Goal: Information Seeking & Learning: Learn about a topic

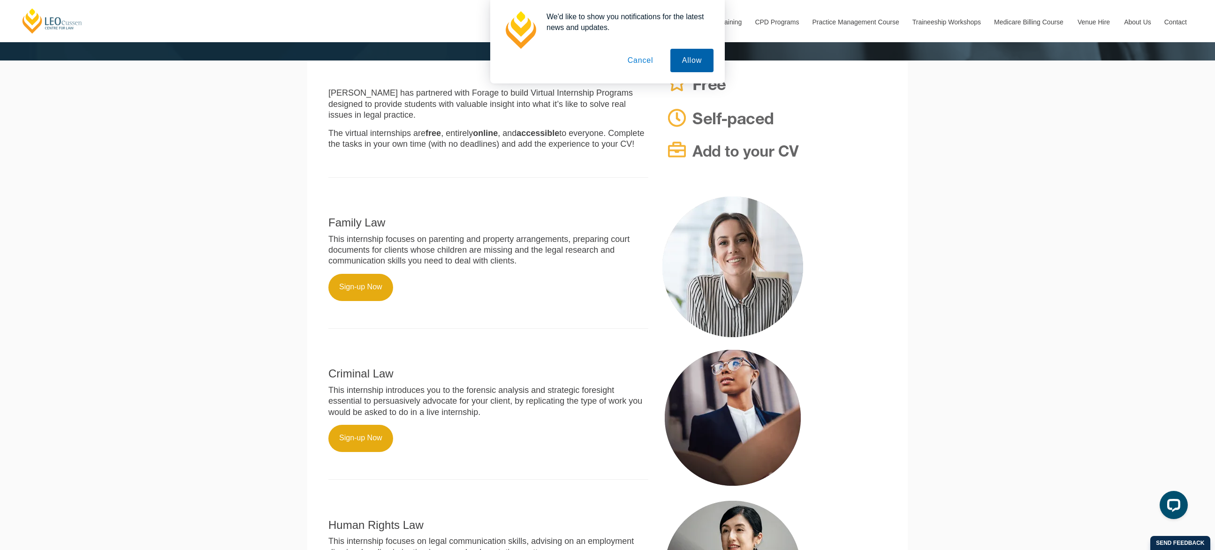
click at [688, 61] on button "Allow" at bounding box center [691, 60] width 43 height 23
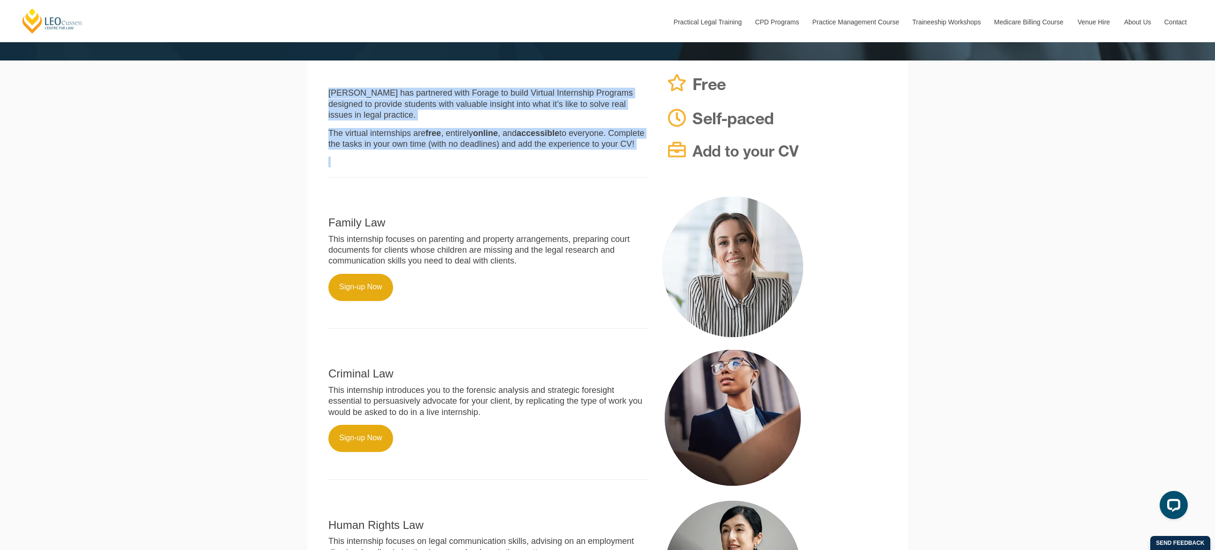
drag, startPoint x: 456, startPoint y: 172, endPoint x: 319, endPoint y: 98, distance: 155.4
click at [319, 98] on section "[PERSON_NAME] has partnered with Forage to build Virtual Internship Programs de…" at bounding box center [607, 124] width 601 height 127
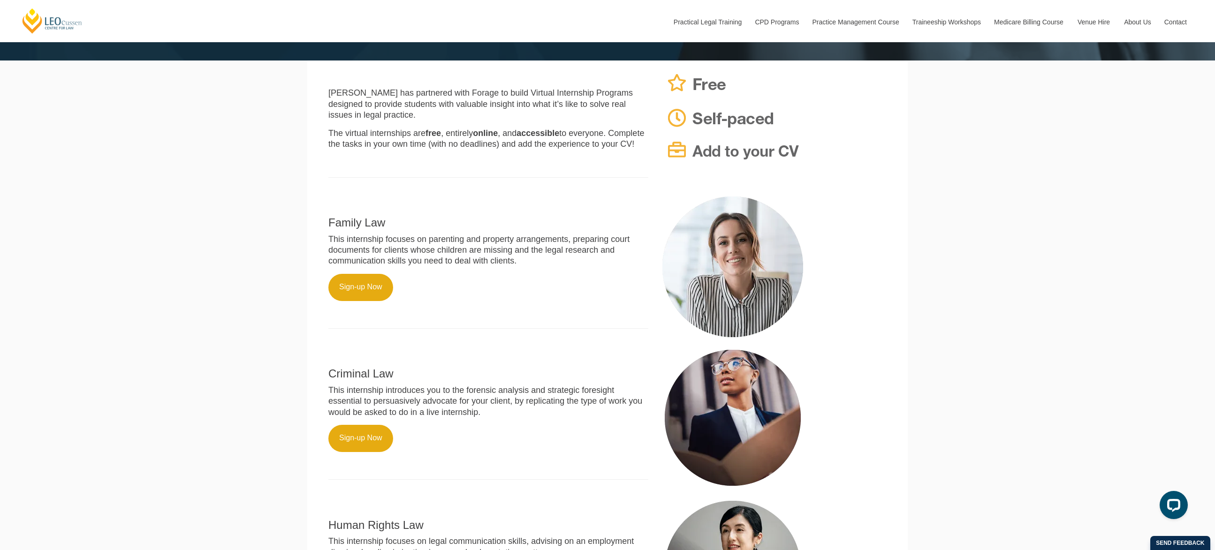
drag, startPoint x: 321, startPoint y: 97, endPoint x: 436, endPoint y: 157, distance: 129.7
click at [436, 157] on div "[PERSON_NAME] has partnered with Forage to build Virtual Internship Programs de…" at bounding box center [488, 128] width 334 height 117
drag, startPoint x: 436, startPoint y: 157, endPoint x: 432, endPoint y: 160, distance: 5.6
click at [432, 150] on p "The virtual internships are free , entirely online , and accessible to everyone…" at bounding box center [488, 139] width 320 height 22
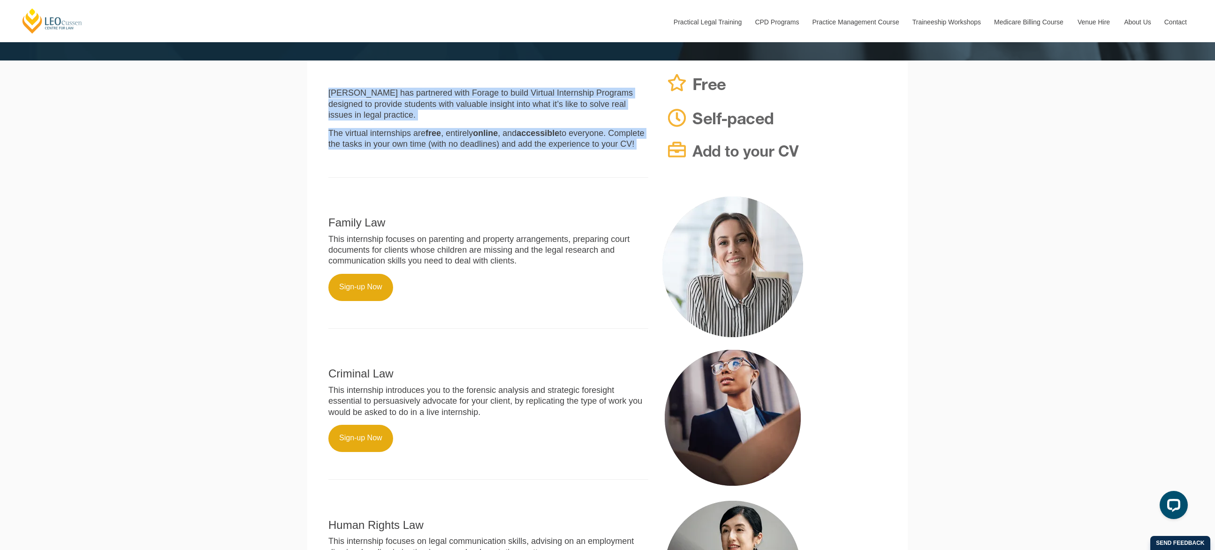
drag, startPoint x: 432, startPoint y: 160, endPoint x: 325, endPoint y: 95, distance: 125.5
click at [325, 95] on div "[PERSON_NAME] has partnered with Forage to build Virtual Internship Programs de…" at bounding box center [488, 128] width 334 height 117
drag, startPoint x: 325, startPoint y: 95, endPoint x: 425, endPoint y: 161, distance: 119.9
click at [425, 161] on div "[PERSON_NAME] has partnered with Forage to build Virtual Internship Programs de…" at bounding box center [488, 128] width 334 height 117
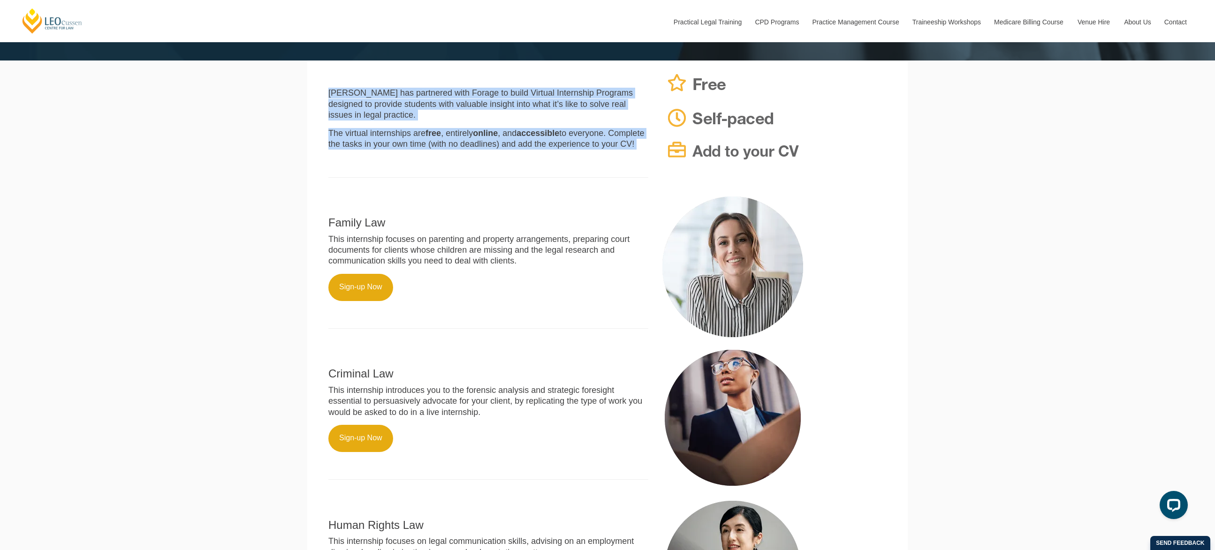
click at [425, 150] on p "The virtual internships are free , entirely online , and accessible to everyone…" at bounding box center [488, 139] width 320 height 22
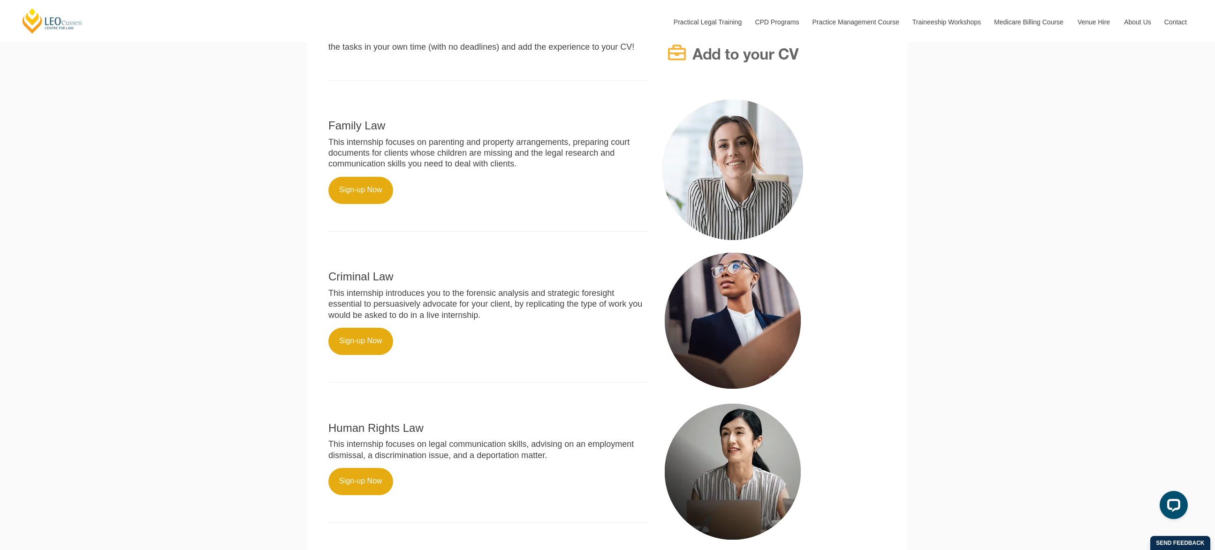
scroll to position [516, 0]
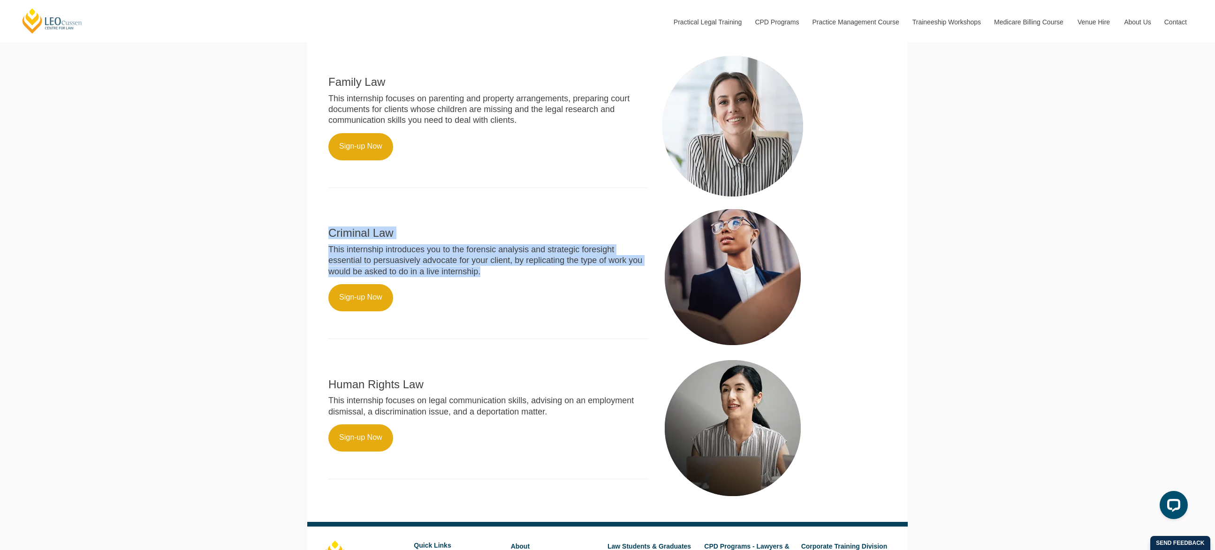
drag, startPoint x: 531, startPoint y: 283, endPoint x: 518, endPoint y: 223, distance: 61.5
click at [518, 223] on div "Criminal Law This internship introduces you to the forensic analysis and strate…" at bounding box center [488, 278] width 334 height 142
click at [518, 218] on p at bounding box center [488, 212] width 320 height 11
drag, startPoint x: 518, startPoint y: 223, endPoint x: 535, endPoint y: 284, distance: 63.4
click at [535, 284] on div "Criminal Law This internship introduces you to the forensic analysis and strate…" at bounding box center [488, 278] width 334 height 142
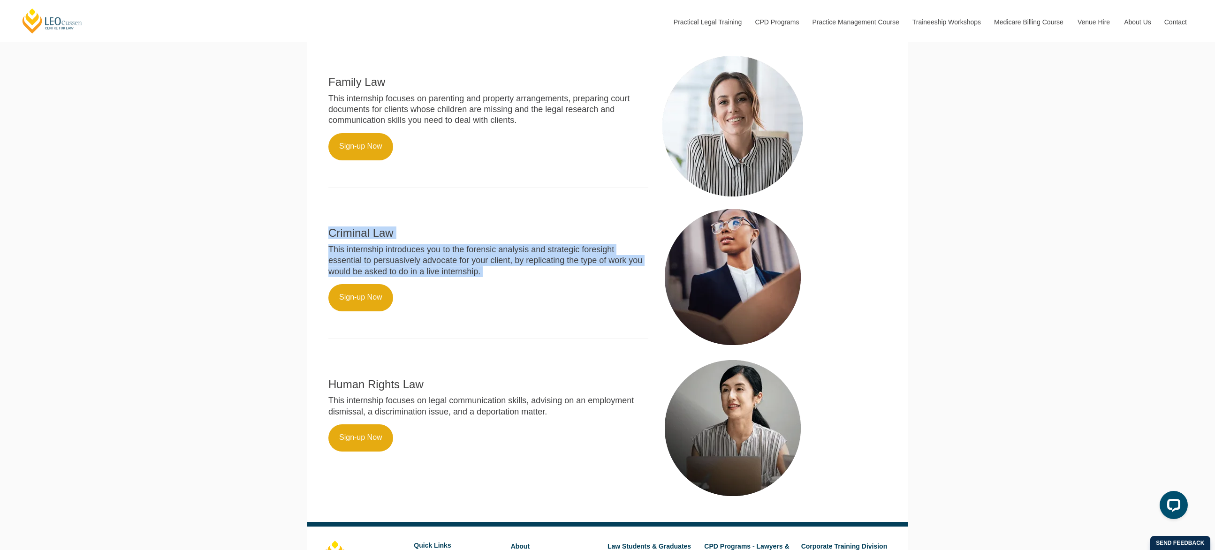
click at [534, 277] on p "This internship introduces you to the forensic analysis and strategic foresight…" at bounding box center [488, 260] width 320 height 33
drag, startPoint x: 534, startPoint y: 286, endPoint x: 345, endPoint y: 242, distance: 194.5
click at [345, 242] on div "Criminal Law This internship introduces you to the forensic analysis and strate…" at bounding box center [488, 278] width 334 height 142
click at [344, 239] on h2 "Criminal Law" at bounding box center [488, 233] width 320 height 12
drag, startPoint x: 344, startPoint y: 244, endPoint x: 501, endPoint y: 286, distance: 162.6
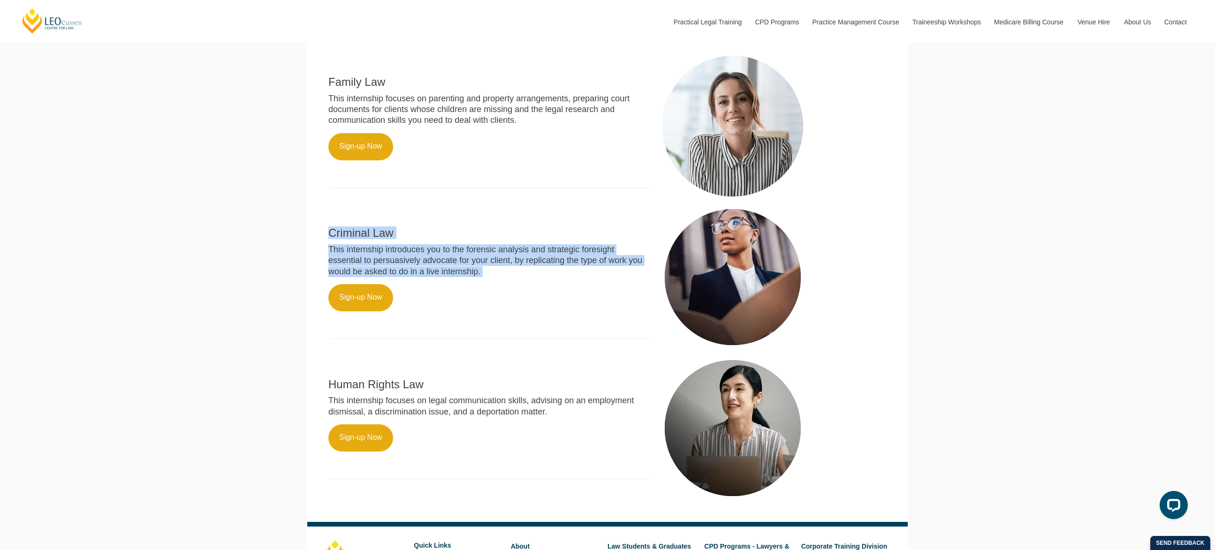
click at [501, 286] on div "Criminal Law This internship introduces you to the forensic analysis and strate…" at bounding box center [488, 278] width 334 height 142
click at [501, 277] on p "This internship introduces you to the forensic analysis and strategic foresight…" at bounding box center [488, 260] width 320 height 33
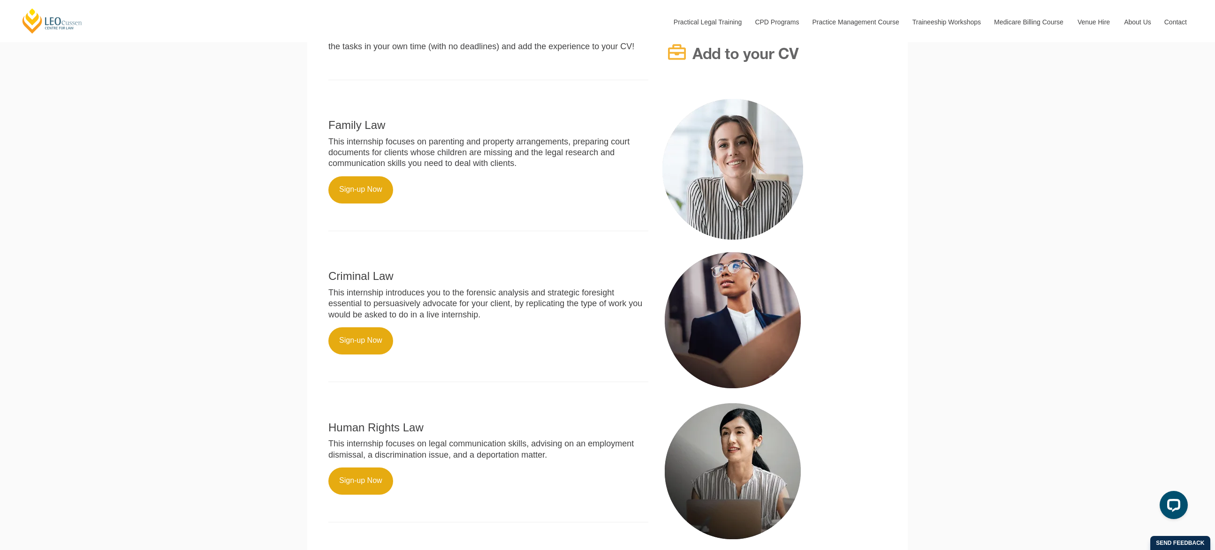
scroll to position [375, 0]
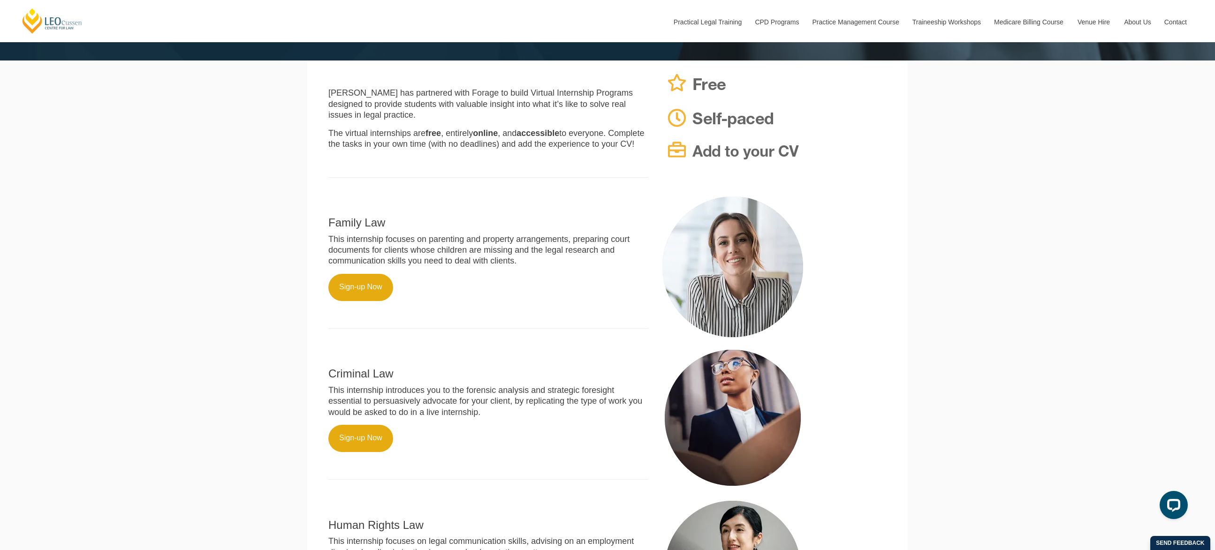
drag, startPoint x: 444, startPoint y: 155, endPoint x: 460, endPoint y: 67, distance: 89.7
click at [460, 67] on div "[PERSON_NAME] has partnered with Forage to build Virtual Internship Programs de…" at bounding box center [607, 124] width 558 height 127
drag, startPoint x: 460, startPoint y: 67, endPoint x: 454, endPoint y: 84, distance: 17.5
click at [454, 84] on div "[PERSON_NAME] has partnered with Forage to build Virtual Internship Programs de…" at bounding box center [488, 128] width 334 height 117
click at [438, 91] on p "[PERSON_NAME] has partnered with Forage to build Virtual Internship Programs de…" at bounding box center [488, 104] width 320 height 33
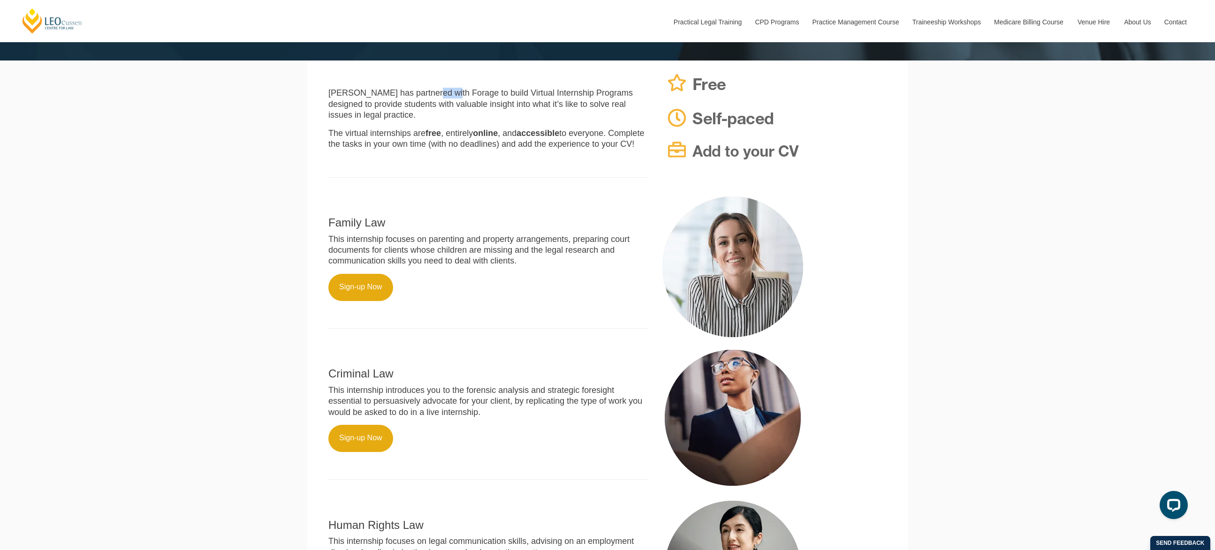
click at [438, 91] on p "[PERSON_NAME] has partnered with Forage to build Virtual Internship Programs de…" at bounding box center [488, 104] width 320 height 33
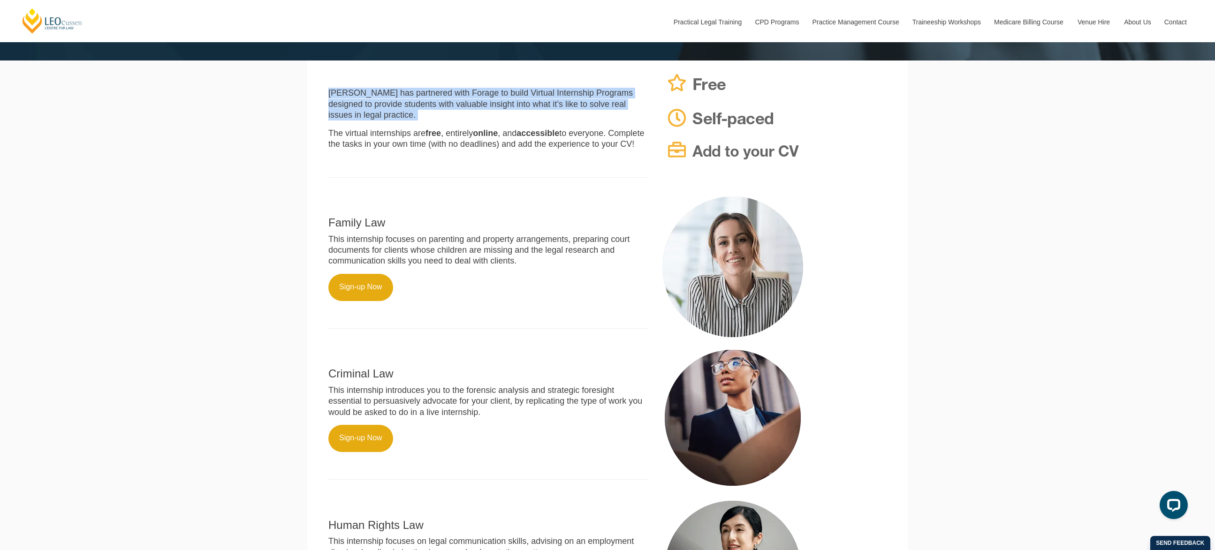
click at [438, 91] on p "[PERSON_NAME] has partnered with Forage to build Virtual Internship Programs de…" at bounding box center [488, 104] width 320 height 33
click at [445, 113] on p "[PERSON_NAME] has partnered with Forage to build Virtual Internship Programs de…" at bounding box center [488, 104] width 320 height 33
